Goal: Task Accomplishment & Management: Complete application form

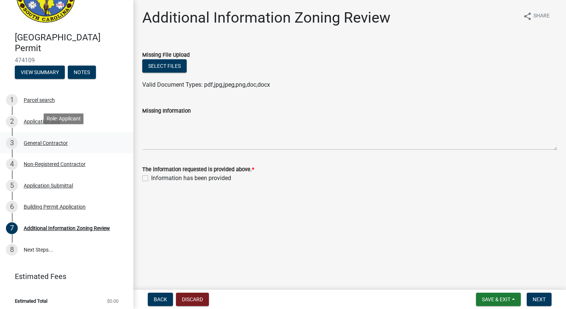
scroll to position [42, 0]
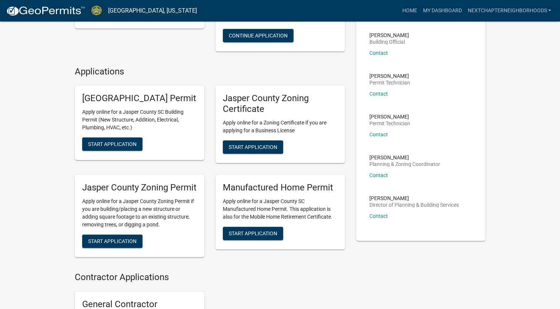
scroll to position [164, 0]
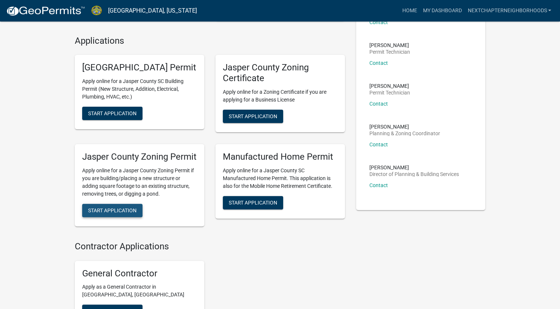
click at [117, 213] on span "Start Application" at bounding box center [112, 210] width 48 height 6
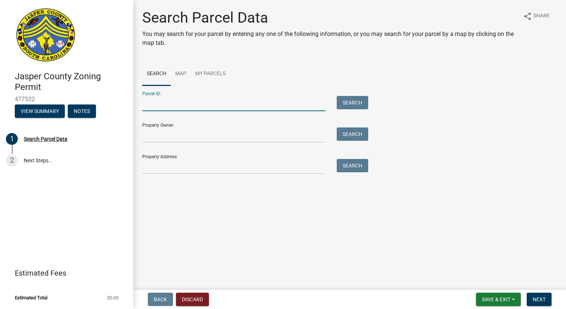
click at [171, 103] on input "Parcel ID:" at bounding box center [233, 103] width 183 height 15
type input "0810003030"
type input "Foxtail Commons LLC"
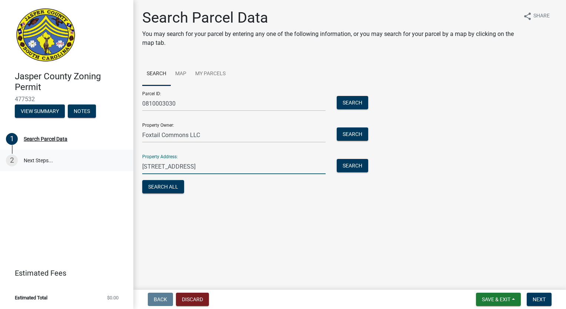
drag, startPoint x: 198, startPoint y: 167, endPoint x: 120, endPoint y: 167, distance: 78.8
click at [120, 167] on div "[GEOGRAPHIC_DATA] Zoning Permit 477532 View Summary Notes 1 Search Parcel Data …" at bounding box center [283, 154] width 566 height 309
drag, startPoint x: 151, startPoint y: 167, endPoint x: 105, endPoint y: 167, distance: 46.3
click at [105, 167] on div "[GEOGRAPHIC_DATA] Zoning Permit 477532 View Summary Notes 1 Search Parcel Data …" at bounding box center [283, 154] width 566 height 309
type input "6 [GEOGRAPHIC_DATA] [US_STATE]"
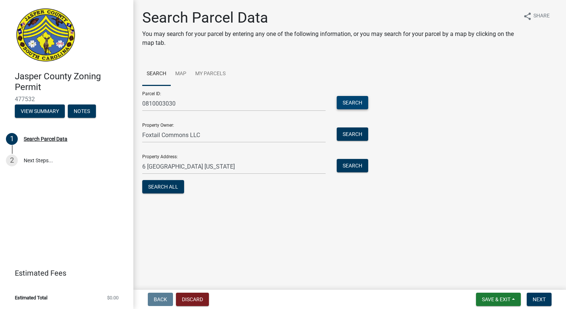
click at [353, 97] on button "Search" at bounding box center [351, 102] width 31 height 13
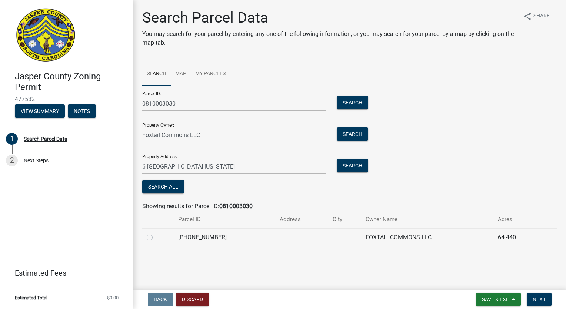
click at [155, 233] on label at bounding box center [155, 233] width 0 height 0
click at [155, 236] on input "radio" at bounding box center [157, 235] width 5 height 5
radio input "true"
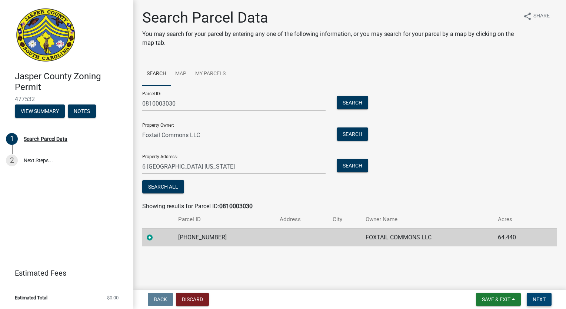
click at [537, 300] on span "Next" at bounding box center [538, 299] width 13 height 6
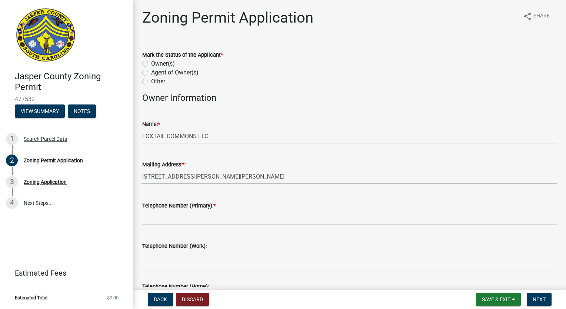
click at [151, 73] on label "Agent of Owner(s)" at bounding box center [174, 72] width 47 height 9
click at [151, 73] on input "Agent of Owner(s)" at bounding box center [153, 70] width 5 height 5
radio input "true"
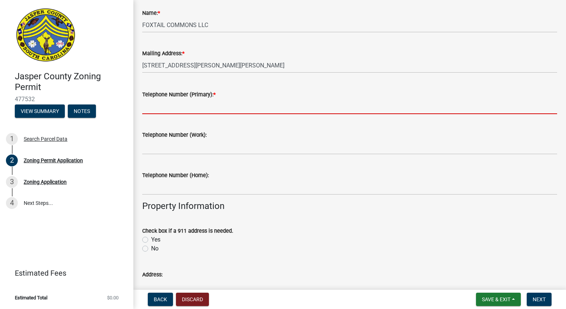
click at [191, 107] on input "Telephone Number (Primary): *" at bounding box center [349, 106] width 415 height 15
type input "9122535047"
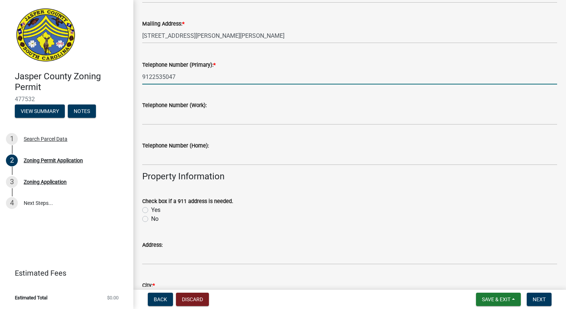
scroll to position [185, 0]
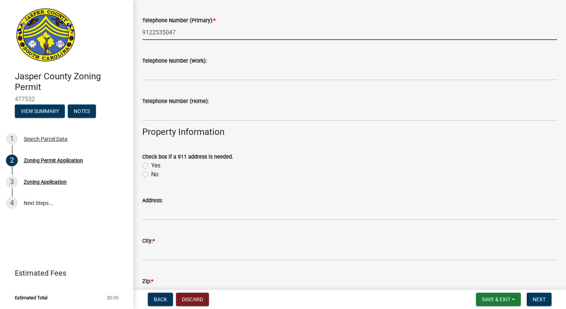
click at [151, 173] on label "No" at bounding box center [154, 174] width 7 height 9
click at [151, 173] on input "No" at bounding box center [153, 172] width 5 height 5
radio input "true"
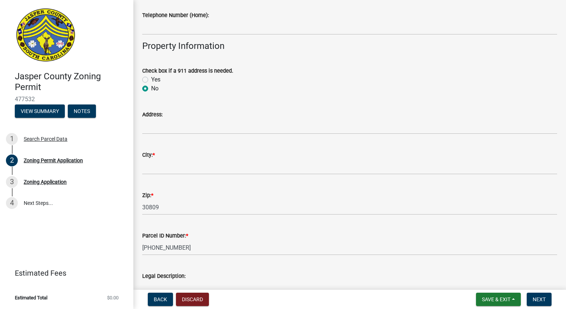
scroll to position [296, 0]
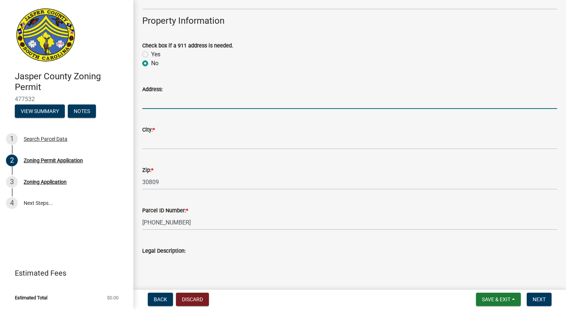
click at [173, 101] on input "Address:" at bounding box center [349, 101] width 415 height 15
click at [275, 101] on input "6 Leatherback Lane Ridgeland South Carolina" at bounding box center [349, 101] width 415 height 15
drag, startPoint x: 275, startPoint y: 101, endPoint x: 96, endPoint y: 97, distance: 179.2
click at [96, 97] on div "Jasper County Zoning Permit 477532 View Summary Notes 1 Search Parcel Data 2 Zo…" at bounding box center [283, 154] width 566 height 309
click at [230, 106] on input "NW Corner of Okatie Hwy and" at bounding box center [349, 101] width 415 height 15
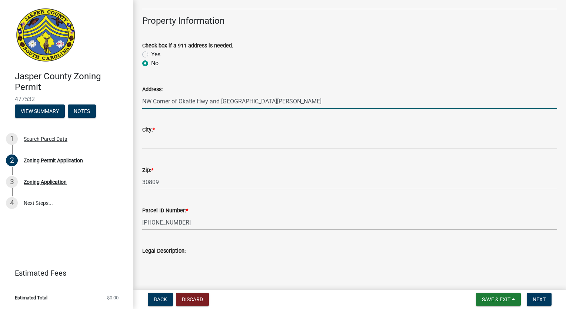
type input "NW Corner of Okatie Hwy and Old Marsh Road"
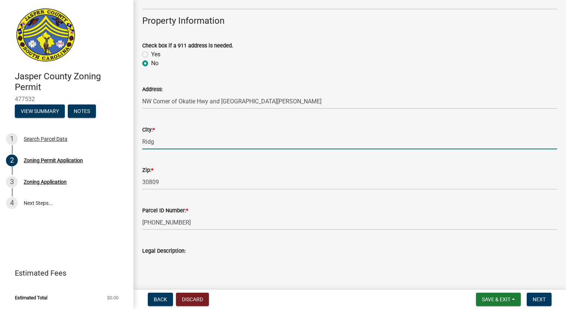
type input "Ridgeland / Jasper Co"
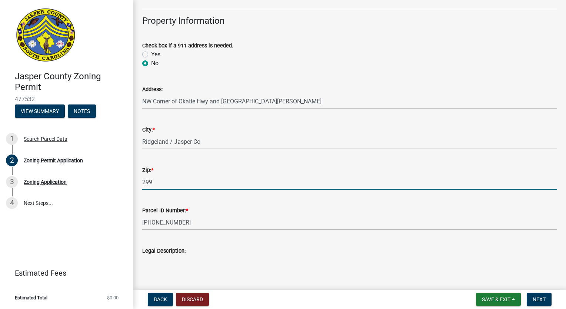
type input "29936"
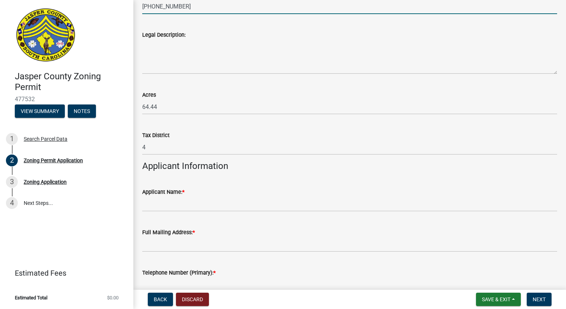
scroll to position [555, 0]
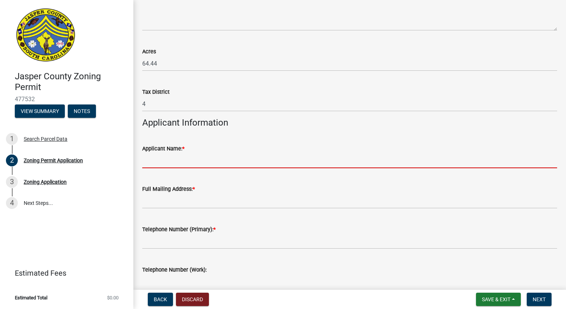
click at [169, 162] on input "Applicant Name: *" at bounding box center [349, 160] width 415 height 15
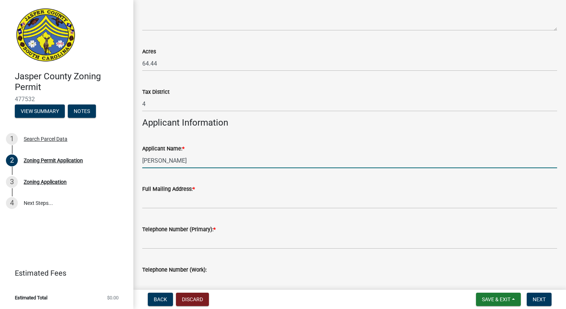
type input "Preston Parfitt"
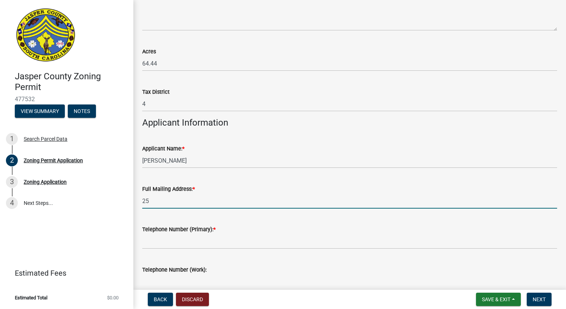
type input "2500 Trade Center Drive"
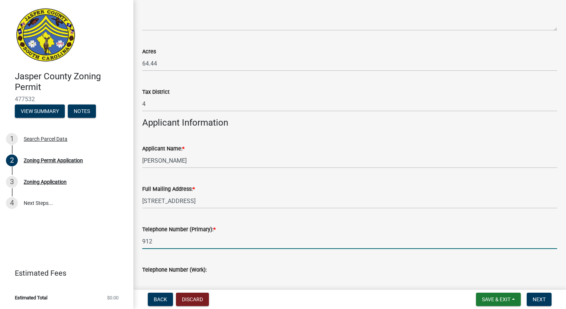
type input "9122535047"
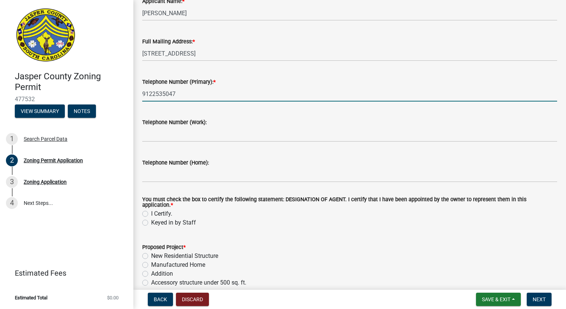
scroll to position [703, 0]
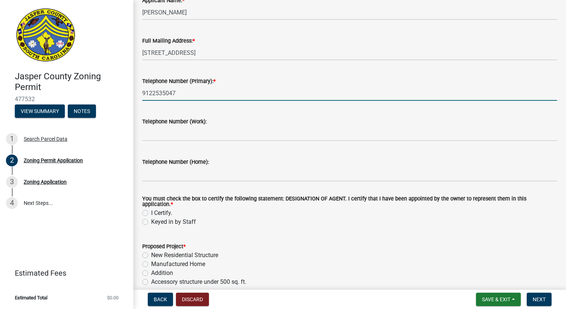
click at [151, 209] on label "I Certify." at bounding box center [161, 212] width 21 height 9
click at [151, 209] on input "I Certify." at bounding box center [153, 210] width 5 height 5
radio input "true"
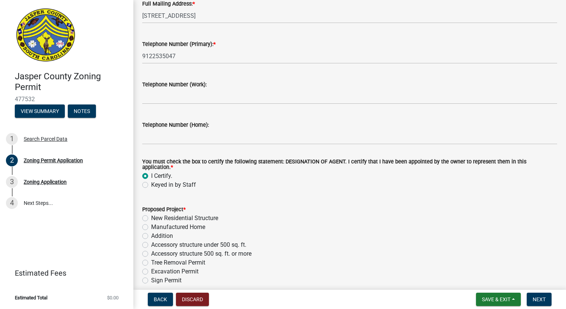
scroll to position [851, 0]
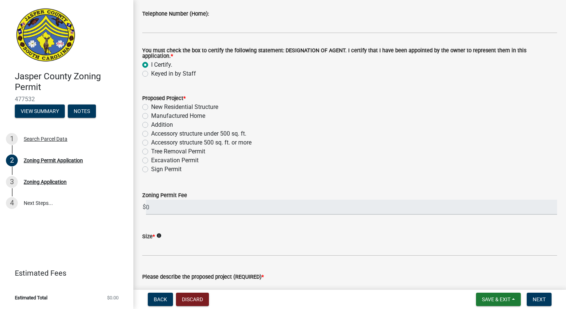
click at [151, 167] on label "Sign Permit" at bounding box center [166, 169] width 30 height 9
click at [151, 167] on input "Sign Permit" at bounding box center [153, 167] width 5 height 5
radio input "true"
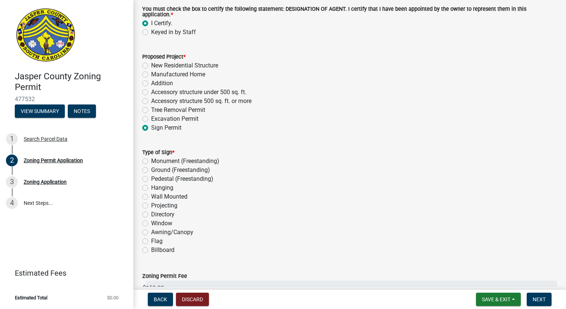
scroll to position [925, 0]
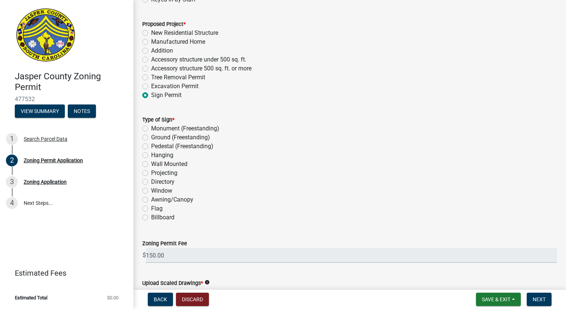
click at [151, 125] on label "Monument (Freestanding)" at bounding box center [185, 128] width 68 height 9
click at [151, 125] on input "Monument (Freestanding)" at bounding box center [153, 126] width 5 height 5
radio input "true"
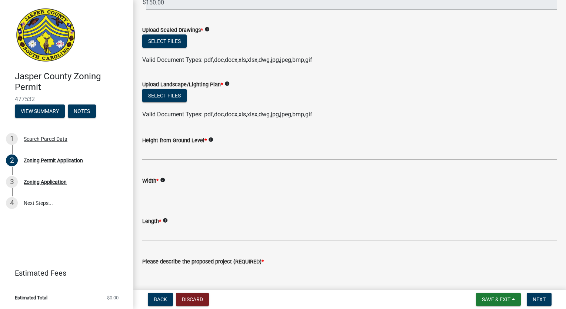
scroll to position [1110, 0]
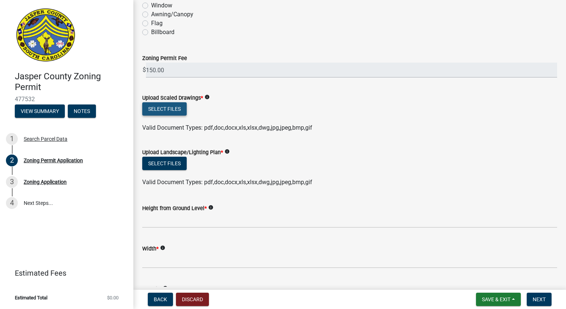
click at [167, 102] on button "Select files" at bounding box center [164, 108] width 44 height 13
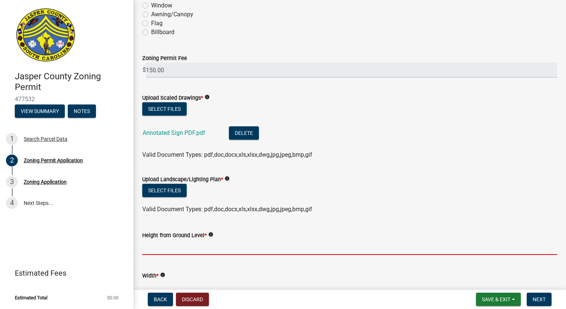
click at [180, 245] on input "Height from Ground Level *" at bounding box center [349, 246] width 415 height 15
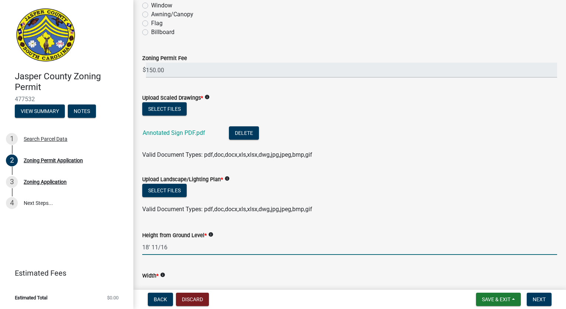
type input "18' 11/16"
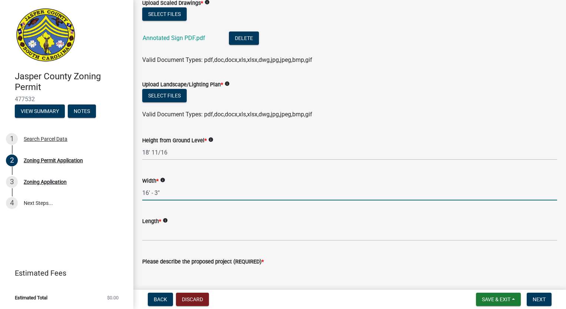
scroll to position [1227, 0]
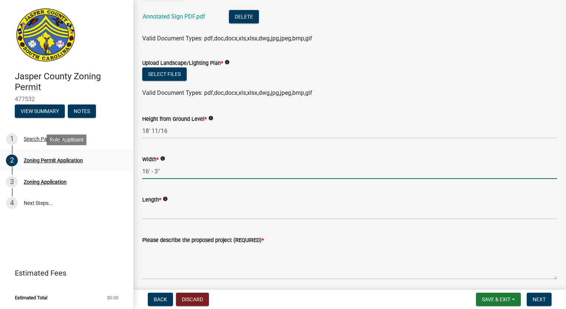
drag, startPoint x: 170, startPoint y: 168, endPoint x: 88, endPoint y: 165, distance: 81.1
click at [88, 165] on div "Jasper County Zoning Permit 477532 View Summary Notes 1 Search Parcel Data 2 Zo…" at bounding box center [283, 154] width 566 height 309
type input "3' 10 1/4""
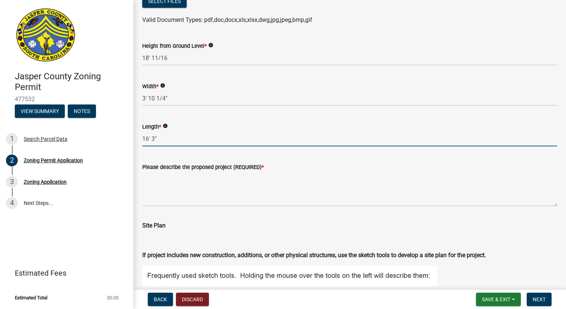
scroll to position [1301, 0]
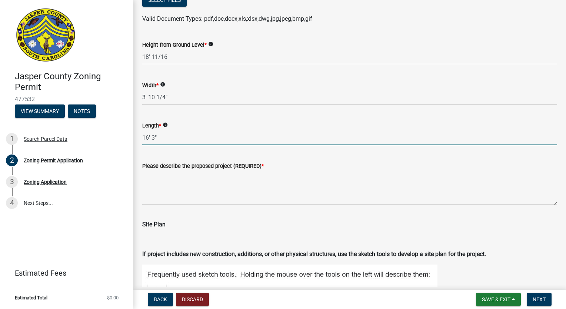
type input "16' 3""
click at [197, 196] on textarea "Please describe the proposed project (REQUIRED) *" at bounding box center [349, 187] width 415 height 35
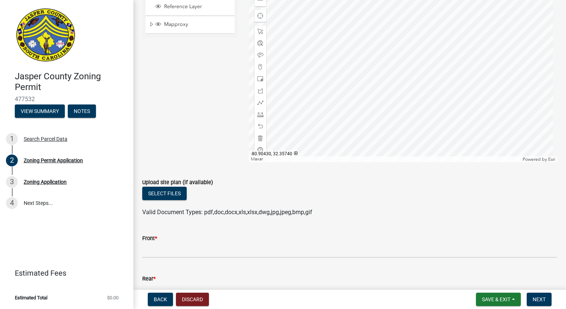
scroll to position [1674, 0]
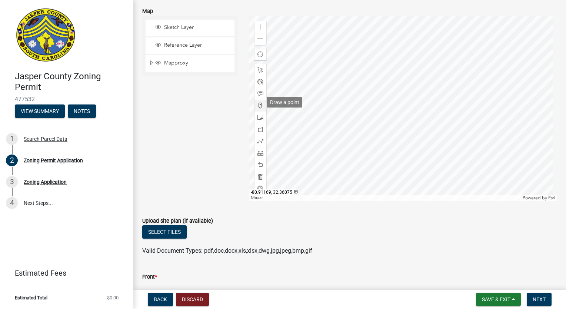
click at [258, 103] on span at bounding box center [260, 106] width 6 height 6
click at [309, 163] on div at bounding box center [403, 108] width 308 height 185
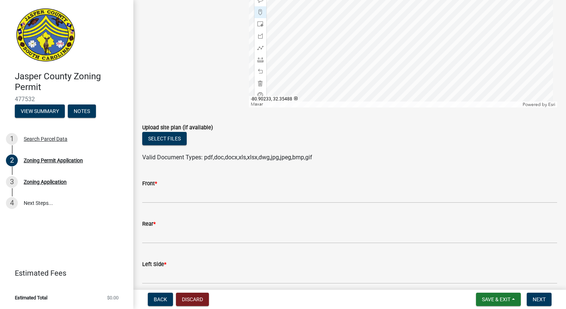
scroll to position [1785, 0]
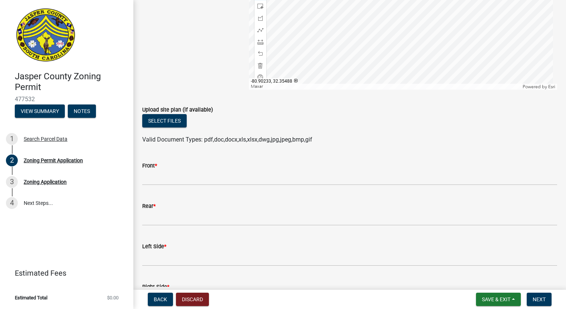
type textarea "Monument sign at the NW corner of Okatie HWY and Old Marsh Road to identify a s…"
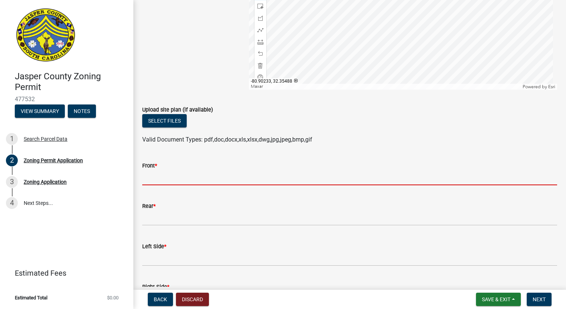
click at [174, 175] on input "Front *" at bounding box center [349, 177] width 415 height 15
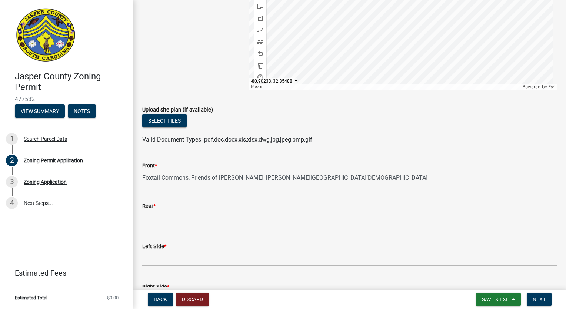
type input "Foxtail Commons, Friends of Caroline, John Paul II Catholic School"
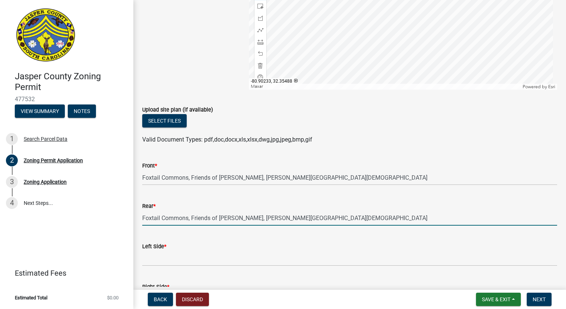
type input "Foxtail Commons, Friends of Caroline, John Paul II Catholic School"
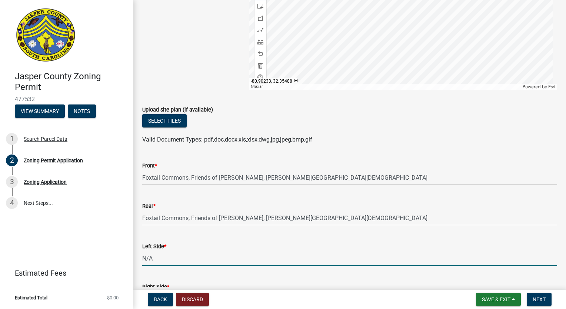
type input "N/A"
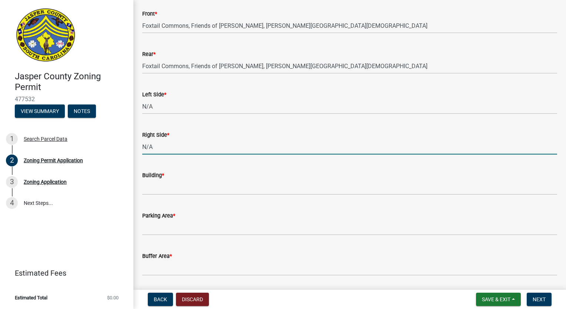
type input "N/A"
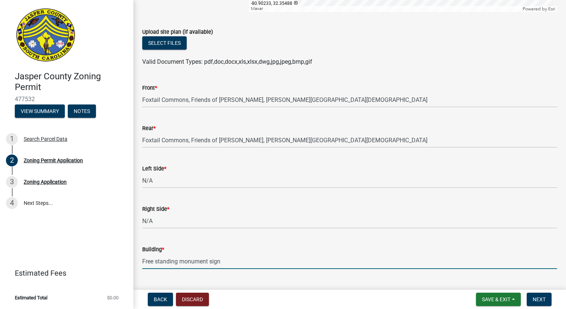
scroll to position [1826, 0]
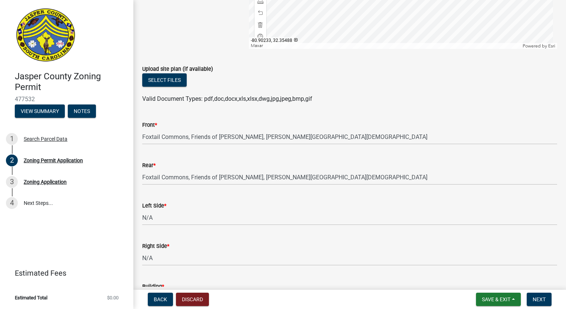
type input "Free standing monument sign"
click at [332, 134] on input "Foxtail Commons, Friends of Caroline, John Paul II Catholic School" at bounding box center [349, 136] width 415 height 15
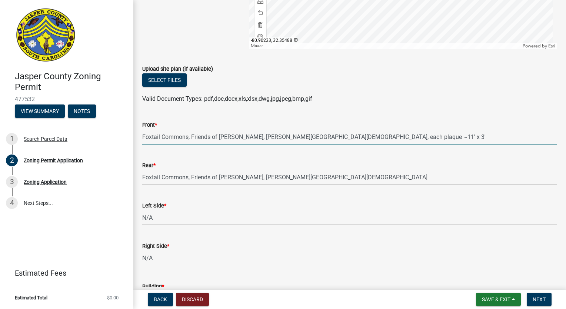
click at [363, 134] on input "Foxtail Commons, Friends of Caroline, John Paul II Catholic School, each plaque…" at bounding box center [349, 136] width 415 height 15
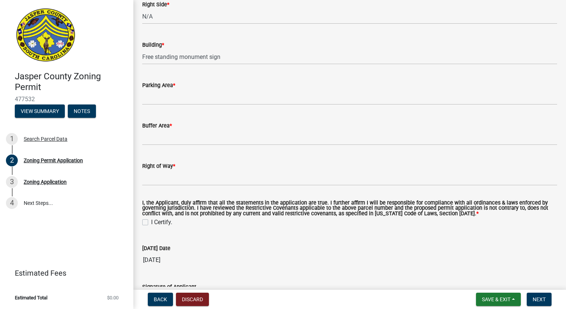
scroll to position [2085, 0]
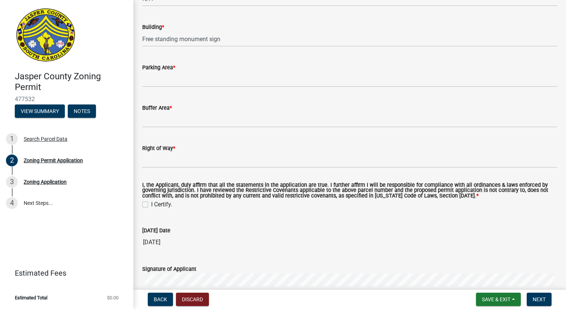
type input "Foxtail Commons, Friends of Caroline, John Paul II Catholic School, each plaque…"
click at [151, 202] on label "I Certify." at bounding box center [161, 204] width 21 height 9
click at [151, 202] on input "I Certify." at bounding box center [153, 202] width 5 height 5
checkbox input "true"
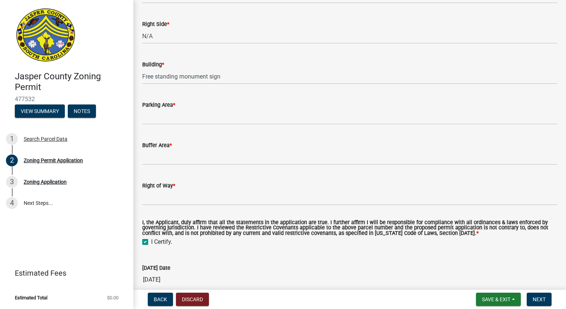
scroll to position [2048, 0]
click at [177, 109] on input "Parking Area *" at bounding box center [349, 116] width 415 height 15
type input "n"
type input "N/A"
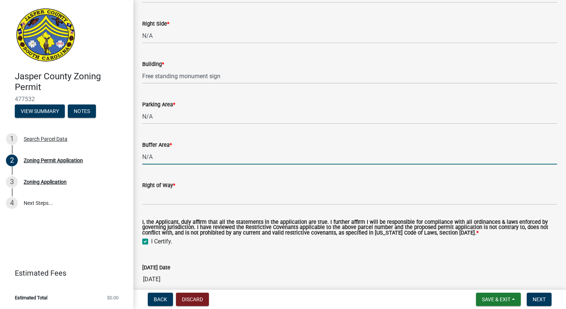
type input "N/A"
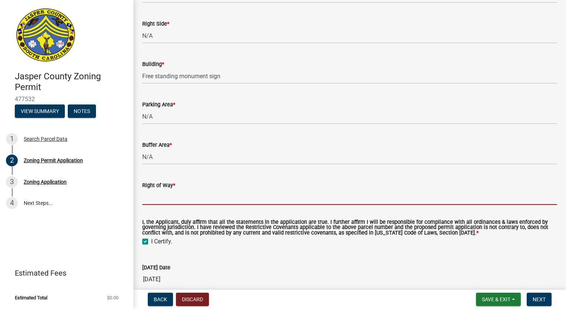
type input "R"
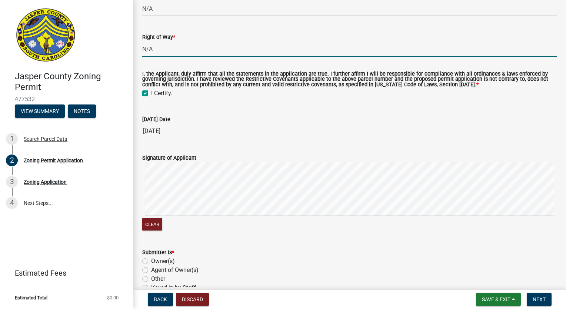
scroll to position [2233, 0]
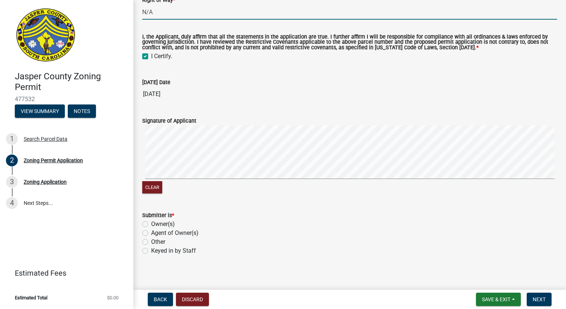
type input "N/A"
click at [151, 230] on label "Agent of Owner(s)" at bounding box center [174, 232] width 47 height 9
click at [151, 230] on input "Agent of Owner(s)" at bounding box center [153, 230] width 5 height 5
radio input "true"
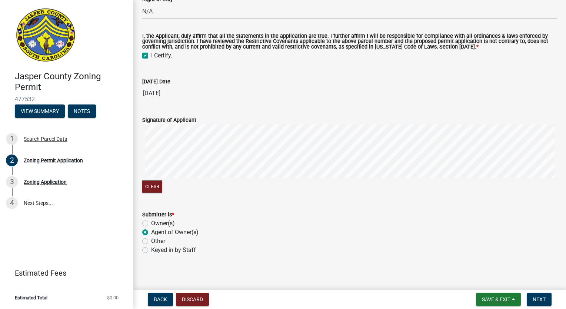
click at [151, 245] on label "Keyed in by Staff" at bounding box center [173, 249] width 45 height 9
click at [151, 245] on input "Keyed in by Staff" at bounding box center [153, 247] width 5 height 5
radio input "true"
click at [151, 230] on label "Agent of Owner(s)" at bounding box center [174, 232] width 47 height 9
click at [151, 230] on input "Agent of Owner(s)" at bounding box center [153, 230] width 5 height 5
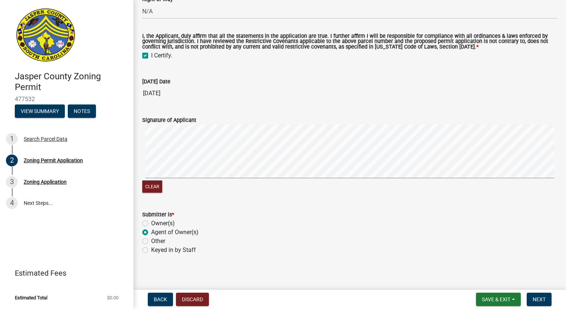
radio input "true"
click at [537, 298] on span "Next" at bounding box center [538, 299] width 13 height 6
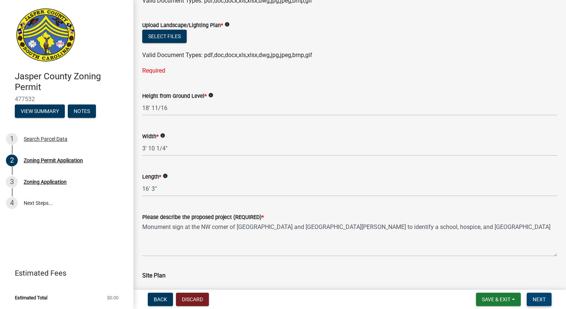
scroll to position [1213, 0]
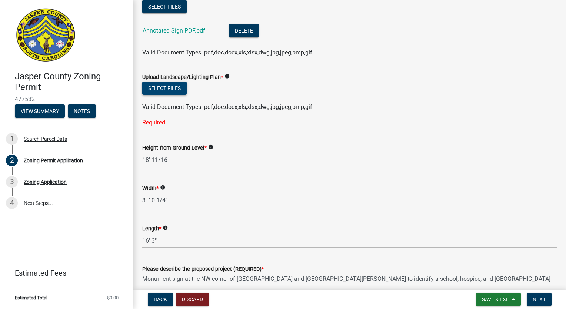
click at [163, 87] on button "Select files" at bounding box center [164, 87] width 44 height 13
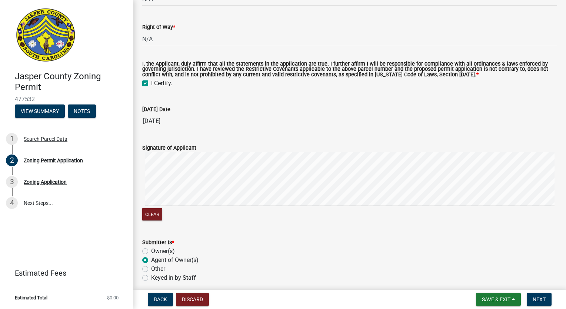
scroll to position [2261, 0]
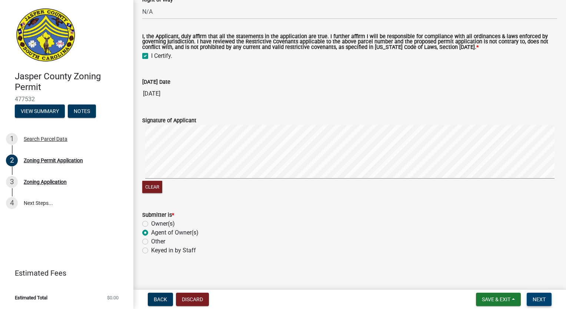
click at [546, 301] on button "Next" at bounding box center [538, 298] width 25 height 13
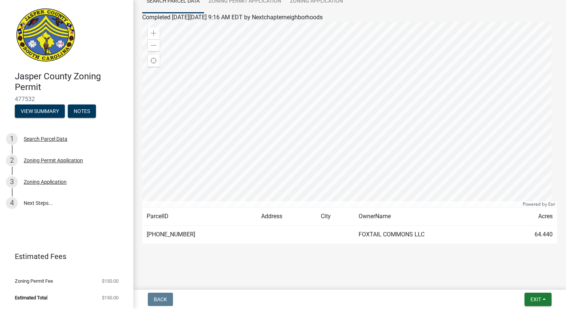
scroll to position [0, 0]
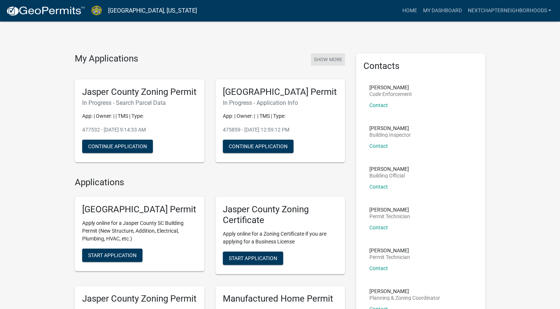
click at [326, 61] on button "Show More" at bounding box center [328, 59] width 34 height 12
